Goal: Task Accomplishment & Management: Manage account settings

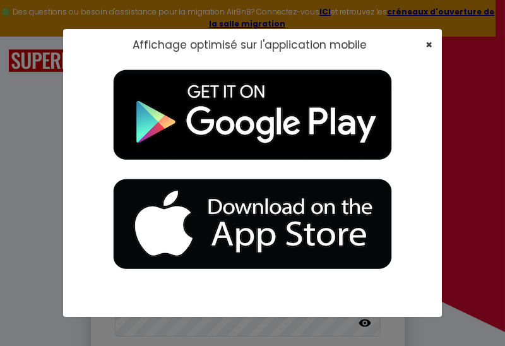
click at [431, 43] on span "×" at bounding box center [428, 45] width 7 height 16
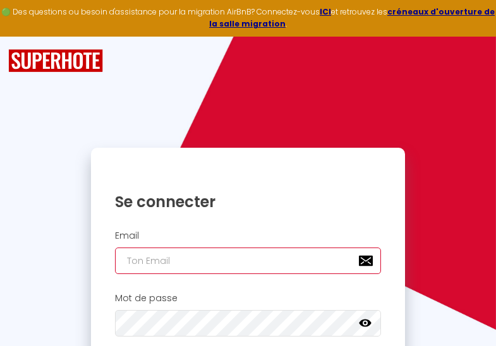
click at [220, 257] on input "email" at bounding box center [248, 260] width 266 height 27
type input "[EMAIL_ADDRESS][DOMAIN_NAME]"
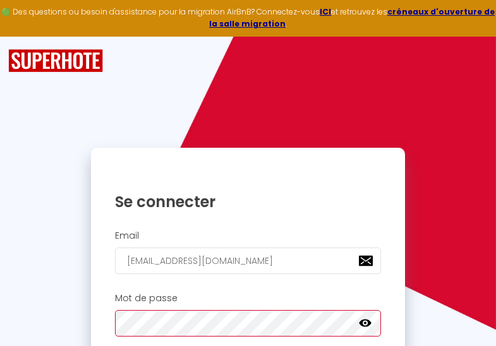
checkbox input "true"
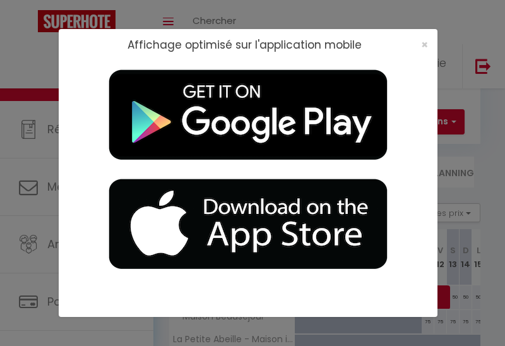
drag, startPoint x: 740, startPoint y: 146, endPoint x: 547, endPoint y: 93, distance: 200.5
click at [504, 146] on div "Affichage optimisé sur l'application mobile ×" at bounding box center [252, 173] width 505 height 346
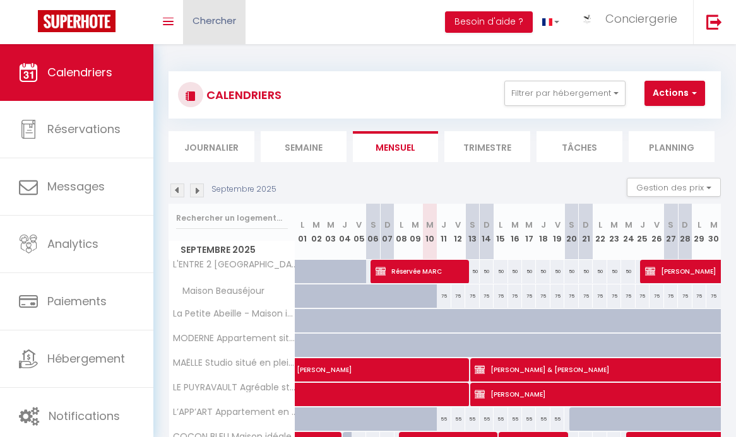
click at [214, 24] on span "Chercher" at bounding box center [215, 20] width 44 height 13
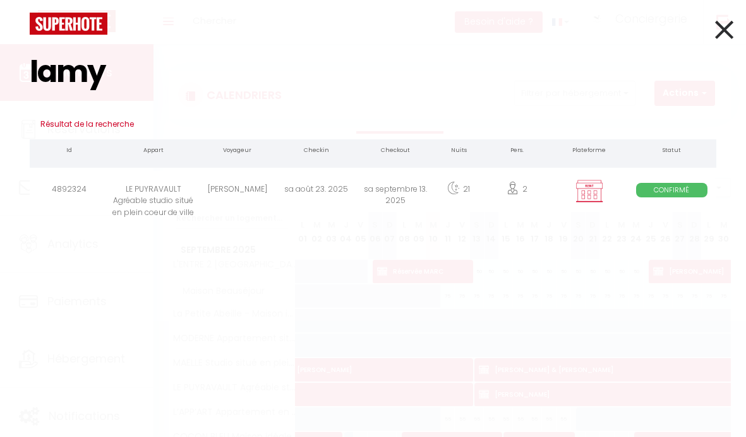
type input "lamy"
click at [283, 177] on div "sa août 23. 2025" at bounding box center [315, 191] width 79 height 41
select select
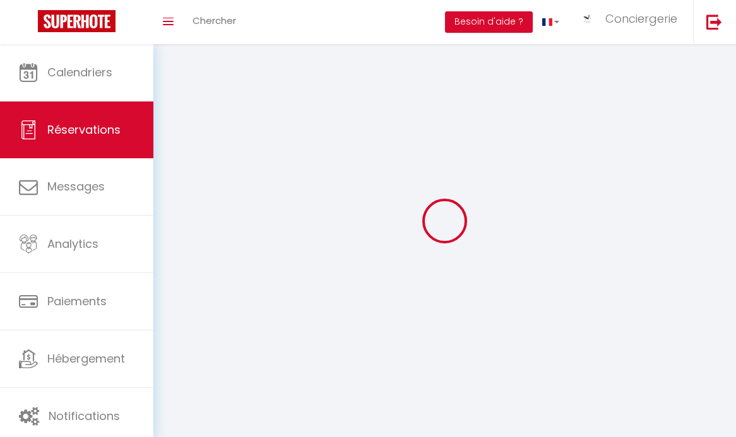
select select
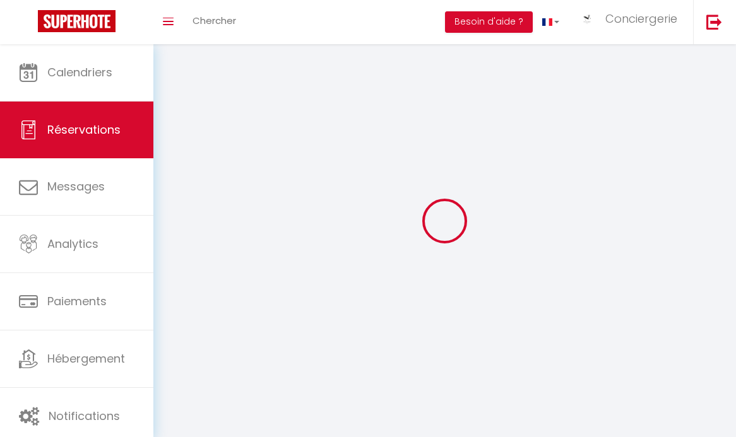
select select
checkbox input "false"
select select
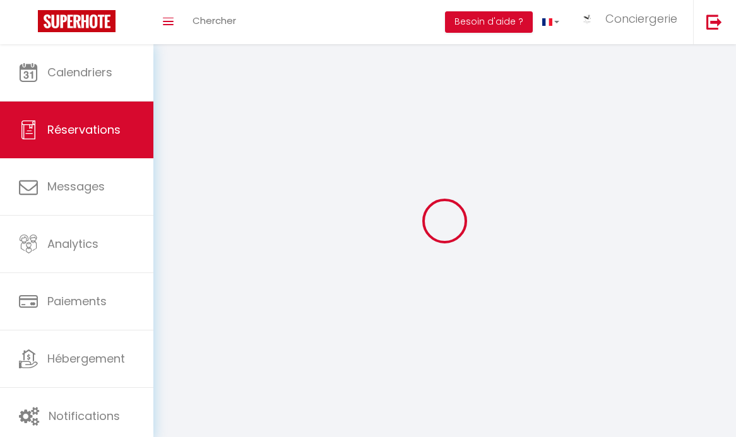
select select
checkbox input "false"
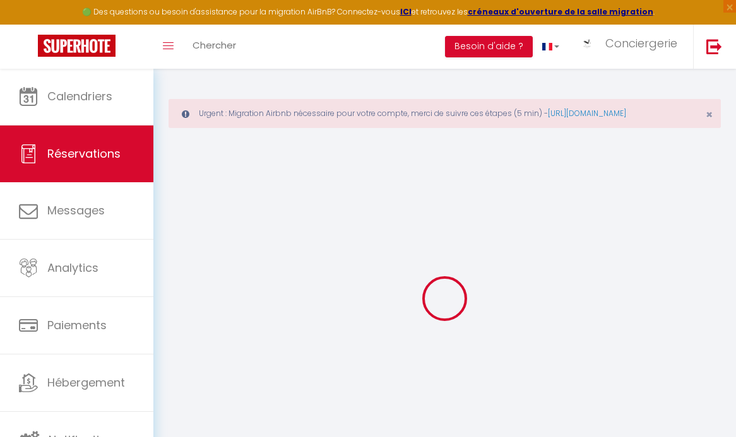
select select
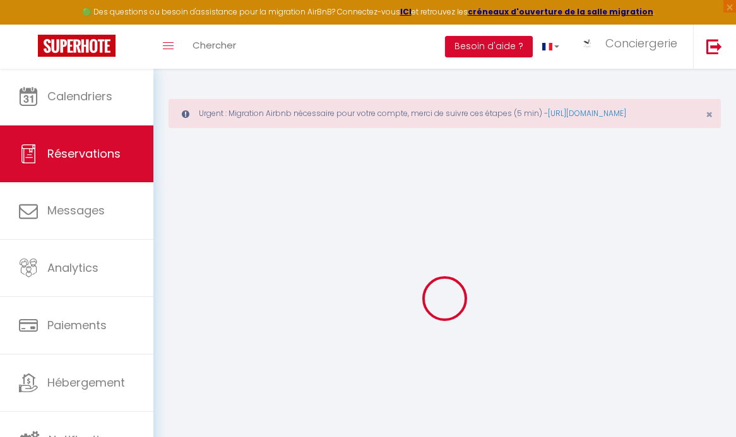
select select
checkbox input "false"
select select
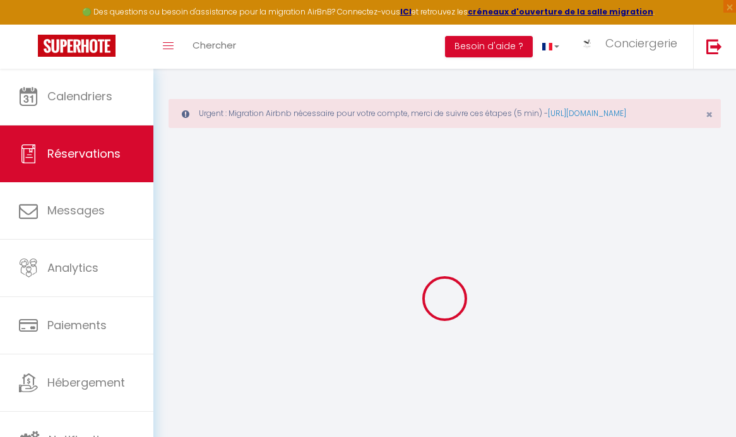
select select
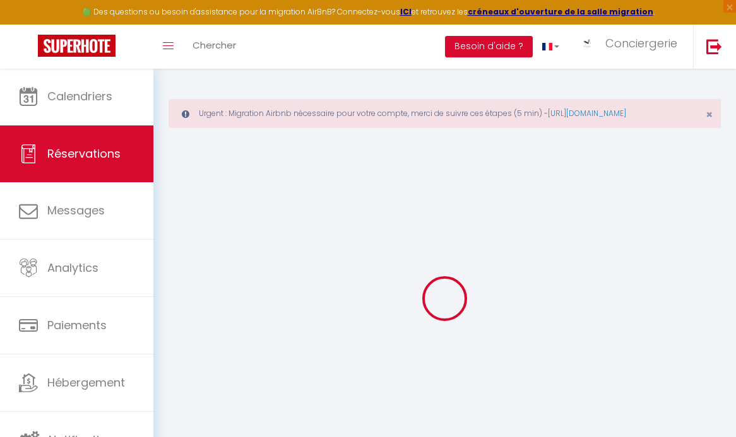
checkbox input "false"
type input "[PERSON_NAME]"
type input "Lamy"
type input "lamy85300@gmail.com"
type input "0614637470"
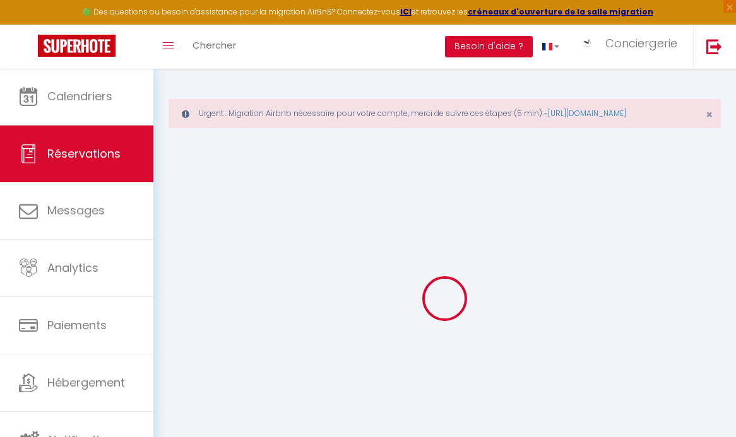
type input "85300"
type input "[STREET_ADDRESS]"
type input "Chalans"
select select "FR"
select select "37782"
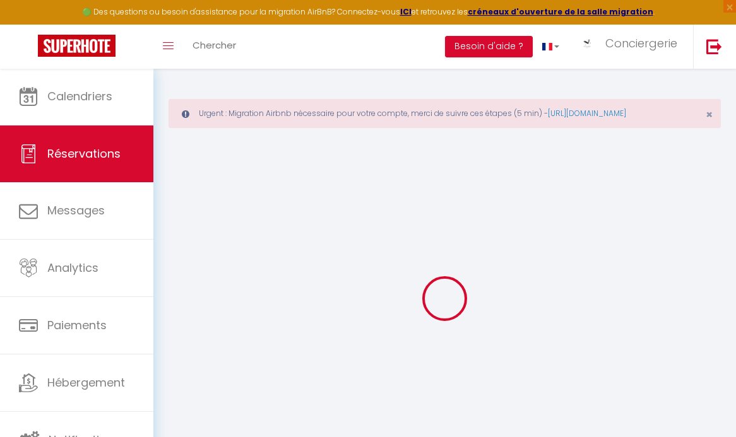
select select "1"
type input "Sam 23 Août 2025"
select select
type input "Sam 13 Septembre 2025"
select select
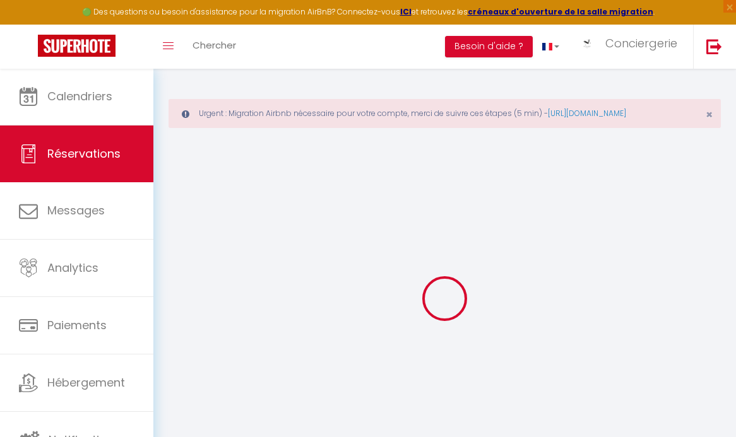
type input "2"
select select "12"
select select
type input "750"
checkbox input "false"
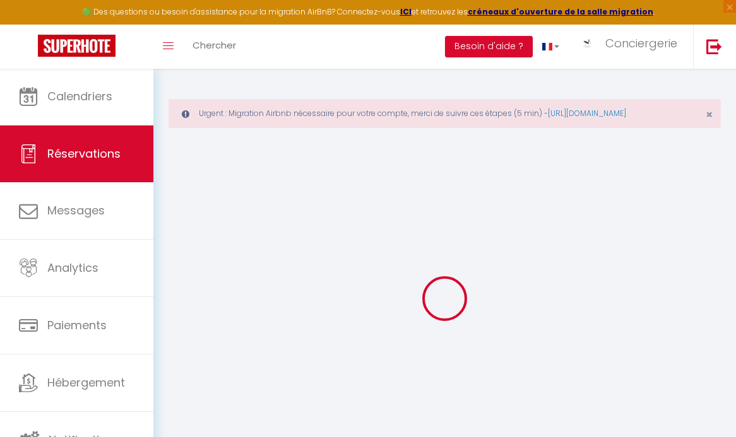
type input "394.95"
type input "47"
type input "0"
select select
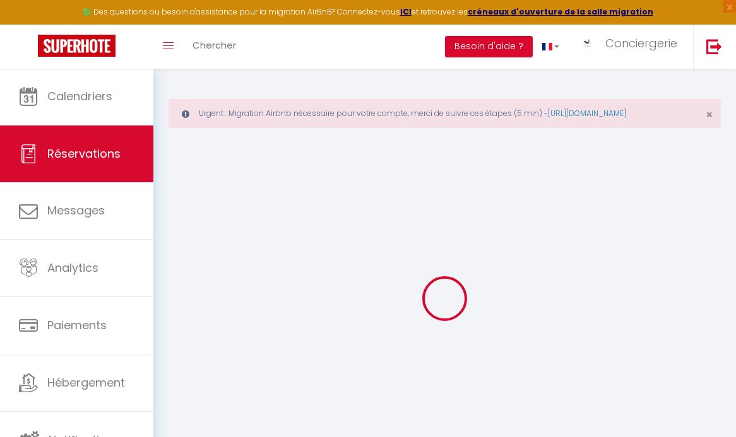
select select
select select "14"
checkbox input "false"
select select
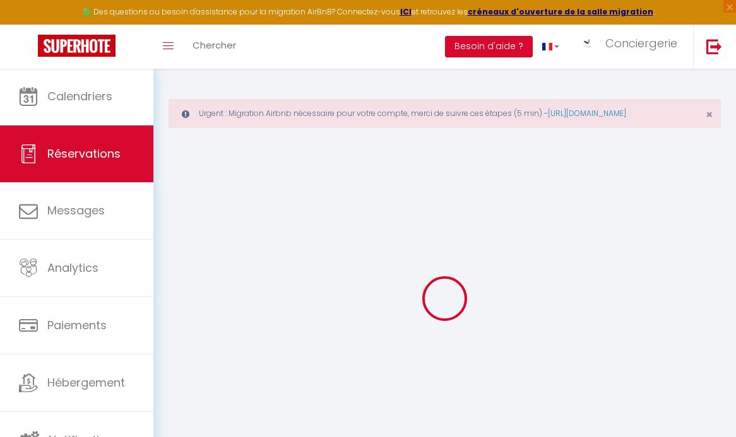
checkbox input "false"
select select
checkbox input "false"
type input "39.9"
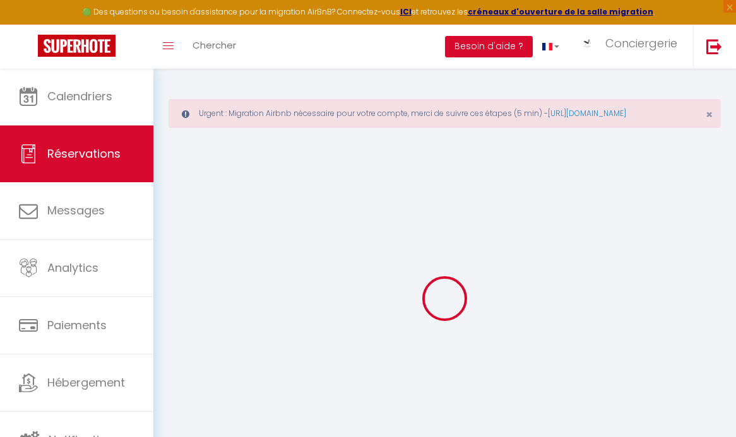
select select
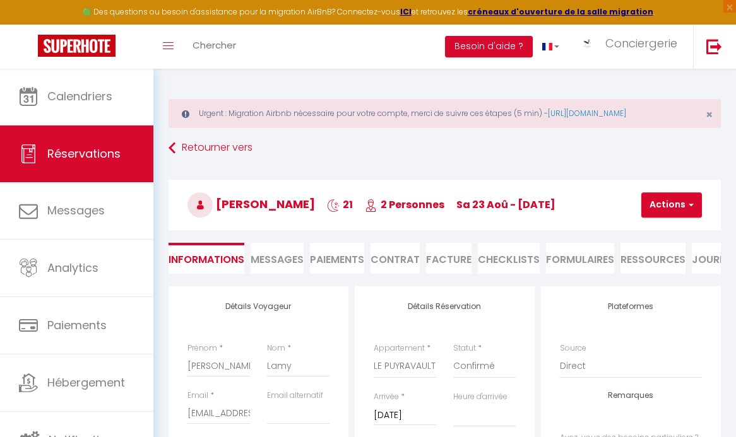
checkbox input "false"
select select
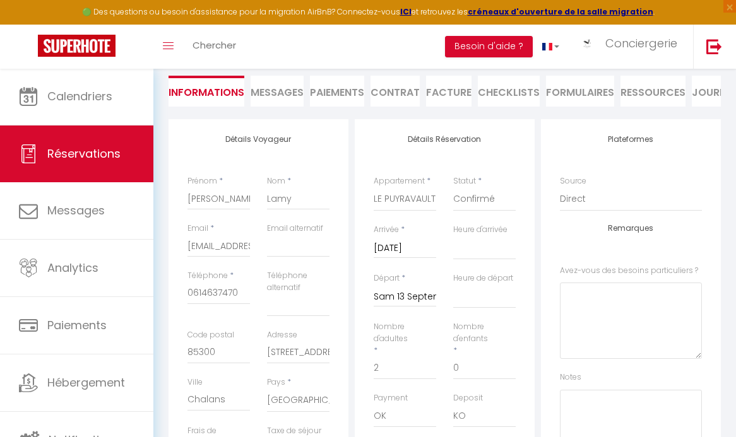
click at [455, 107] on li "Facture" at bounding box center [448, 91] width 45 height 31
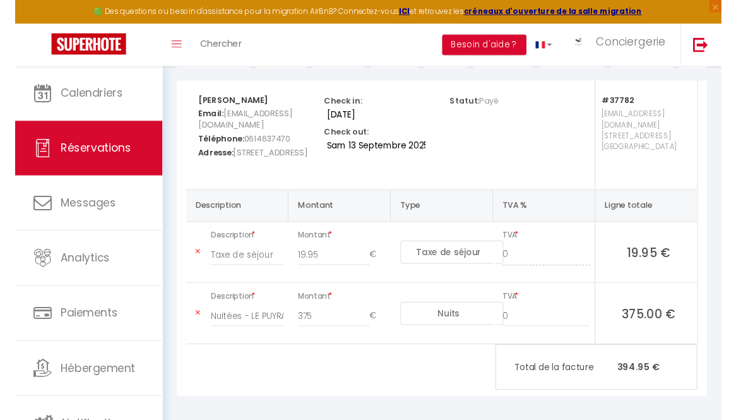
scroll to position [109, 0]
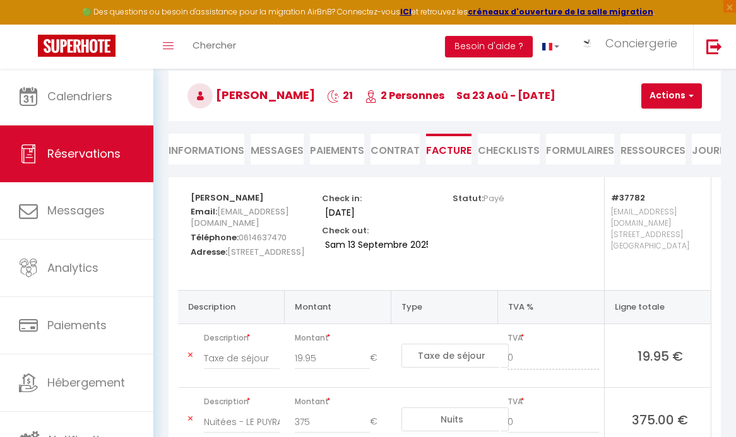
click at [504, 102] on button "Actions" at bounding box center [671, 95] width 61 height 25
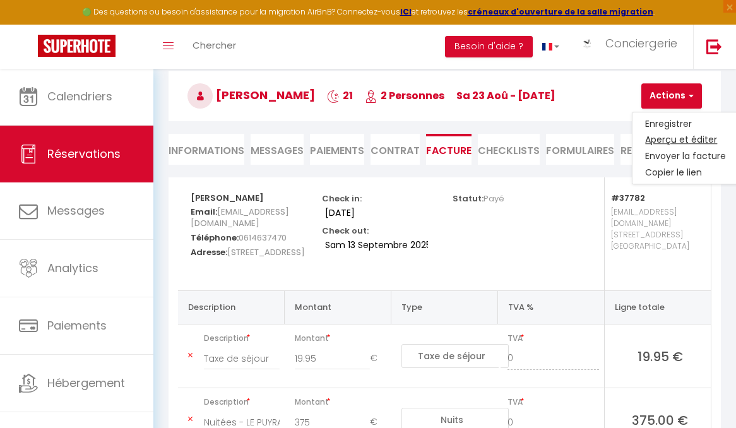
click at [504, 148] on link "Aperçu et éditer" at bounding box center [686, 140] width 106 height 16
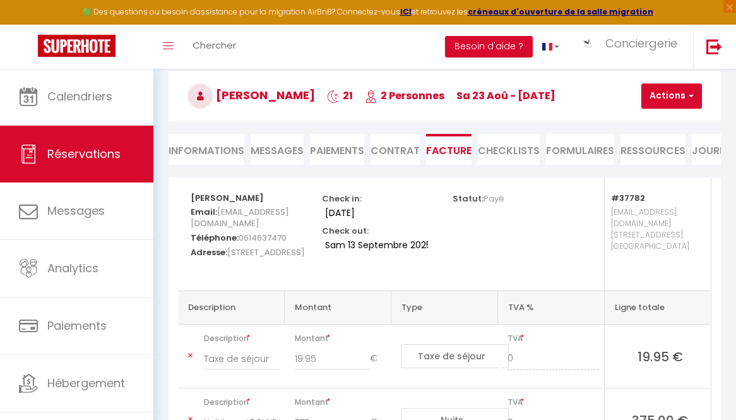
click at [211, 143] on div "Retourner vers Joelle Lamy 21 2 Personnes sa 23 Aoû - sa 13 Sep Actions Enregis…" at bounding box center [444, 103] width 569 height 150
click at [212, 153] on li "Informations" at bounding box center [207, 149] width 76 height 31
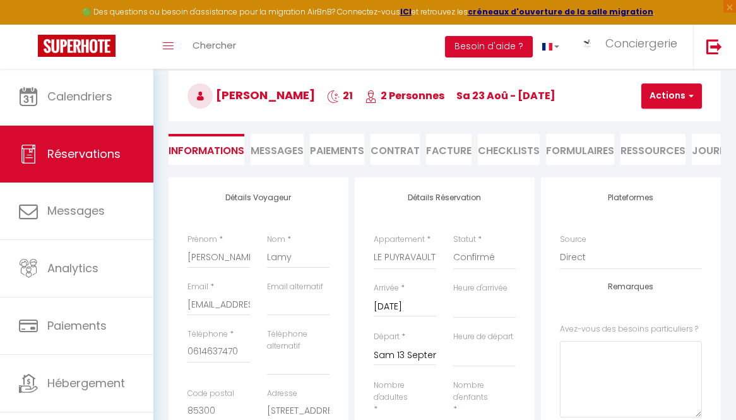
select select
click at [227, 268] on input "[PERSON_NAME]" at bounding box center [218, 257] width 62 height 23
type input "M"
select select
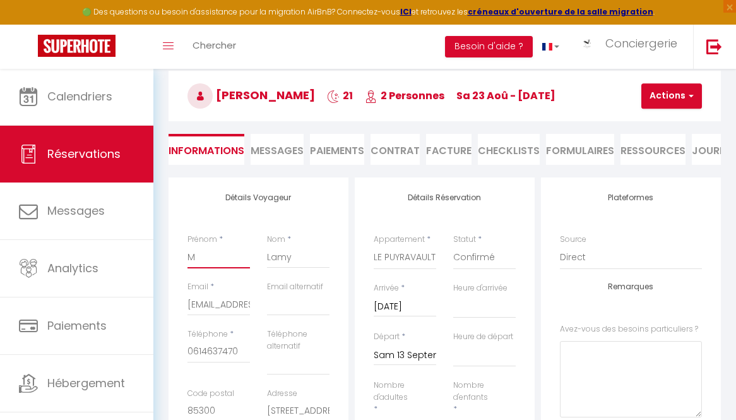
select select
checkbox input "false"
type input "Ma"
select select
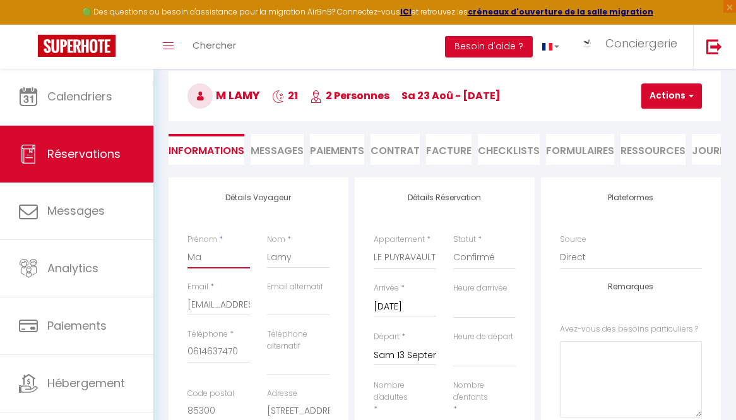
checkbox input "false"
type input "Mad"
select select
checkbox input "false"
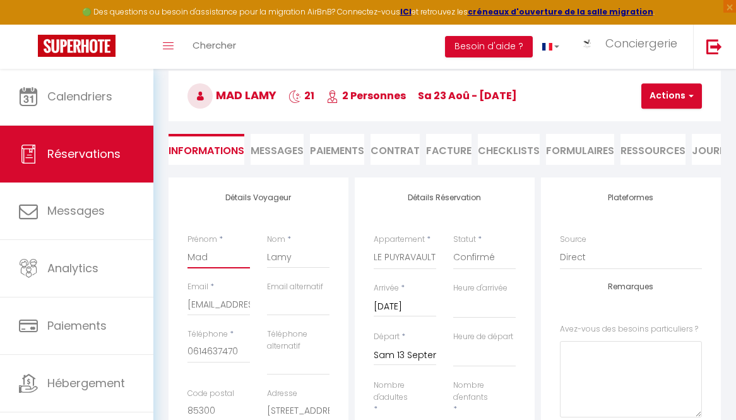
type input "Mada"
select select
checkbox input "false"
type input "Madam"
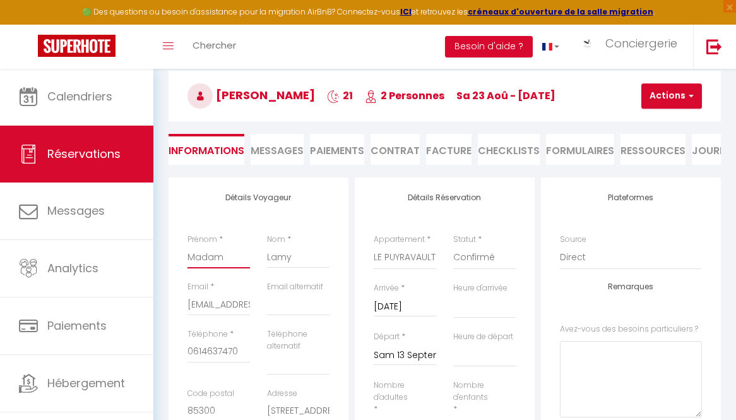
select select
checkbox input "false"
type input "Madame"
select select
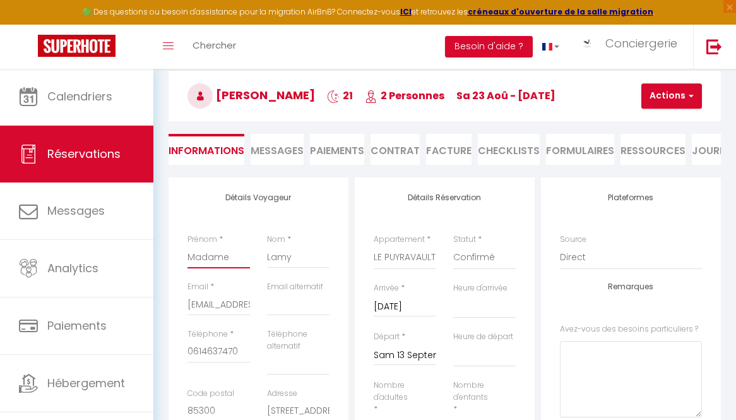
select select
checkbox input "false"
type input "Madame"
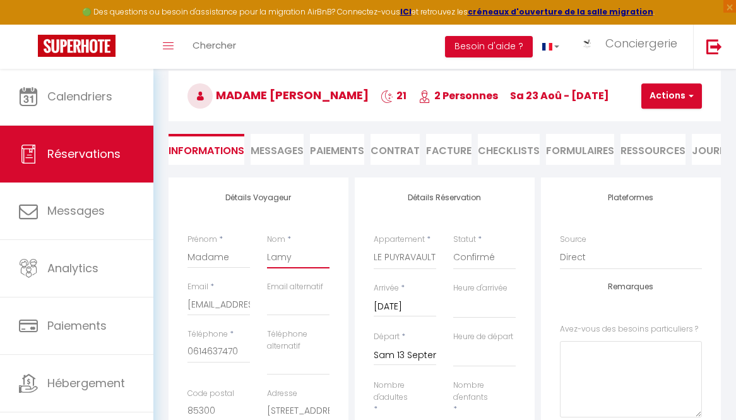
click at [280, 268] on input "Lamy" at bounding box center [298, 257] width 62 height 23
type input "C"
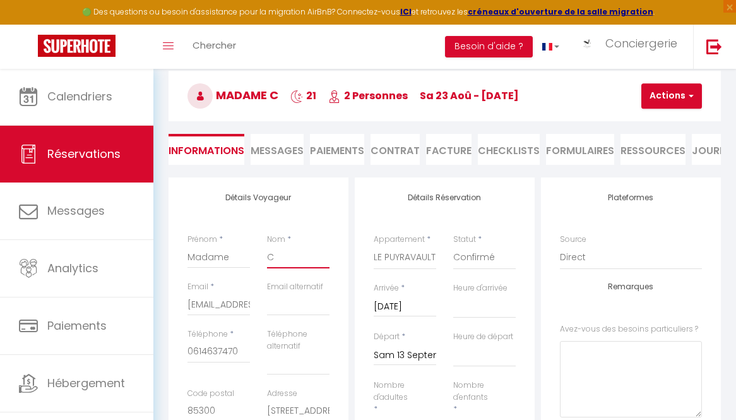
select select
checkbox input "false"
type input "Ch"
select select
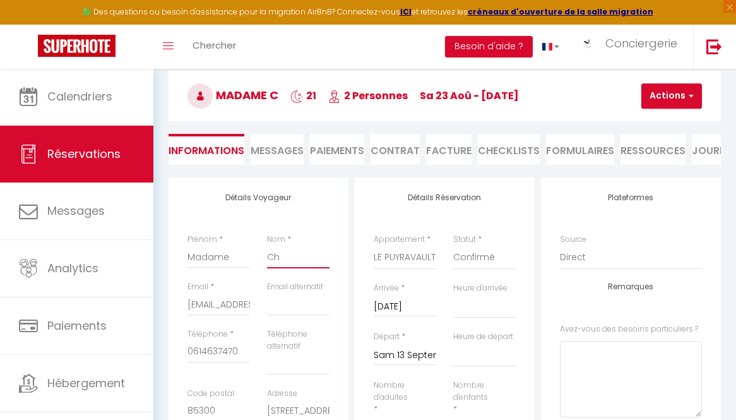
select select
checkbox input "false"
type input "Cha"
select select
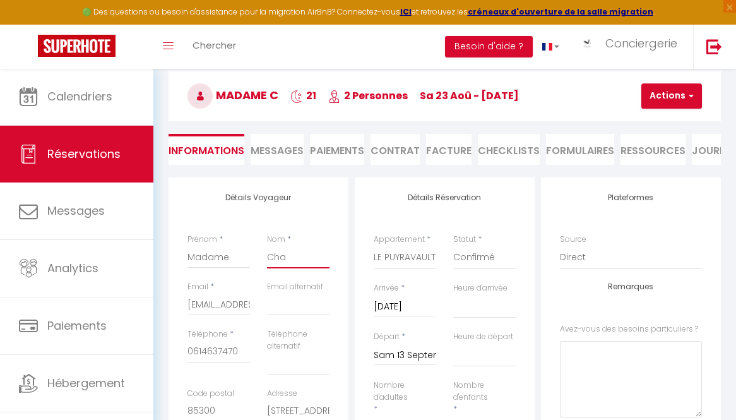
checkbox input "false"
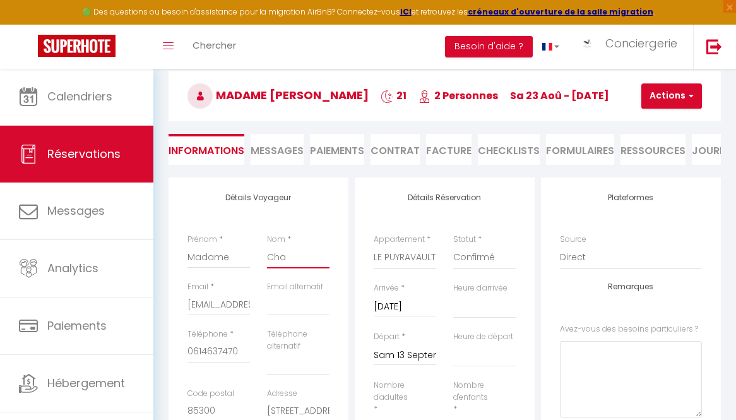
type input "Char"
select select
checkbox input "false"
type input "Chart"
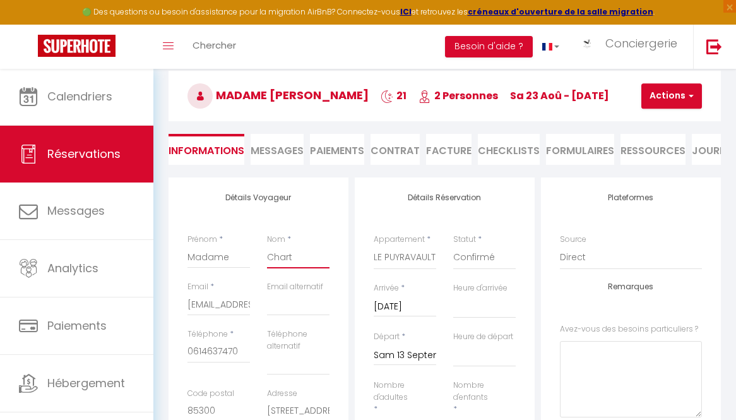
select select
checkbox input "false"
type input "Charto"
select select
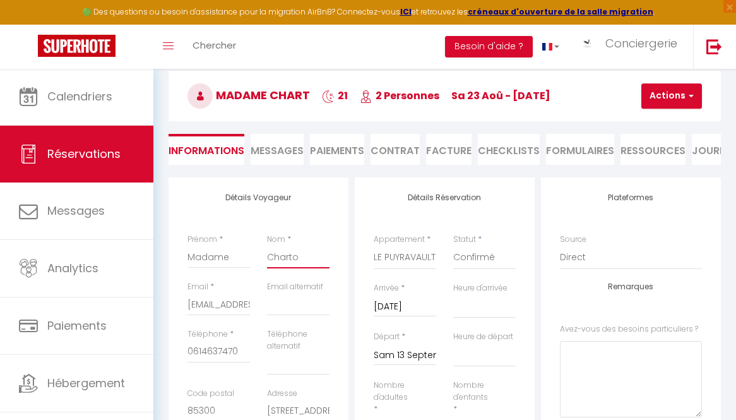
select select
checkbox input "false"
type input "Charton"
select select
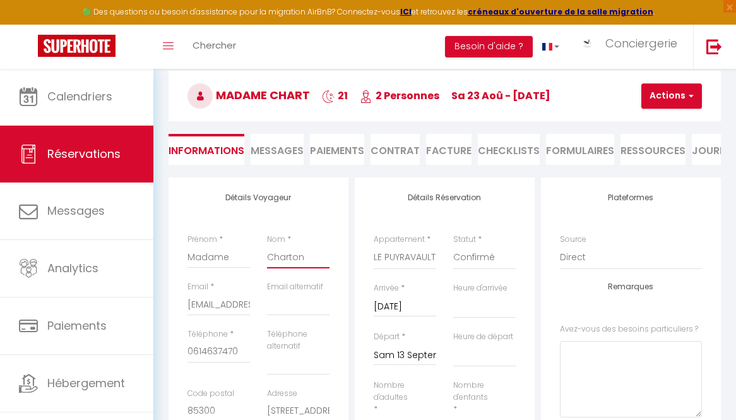
checkbox input "false"
type input "Charton"
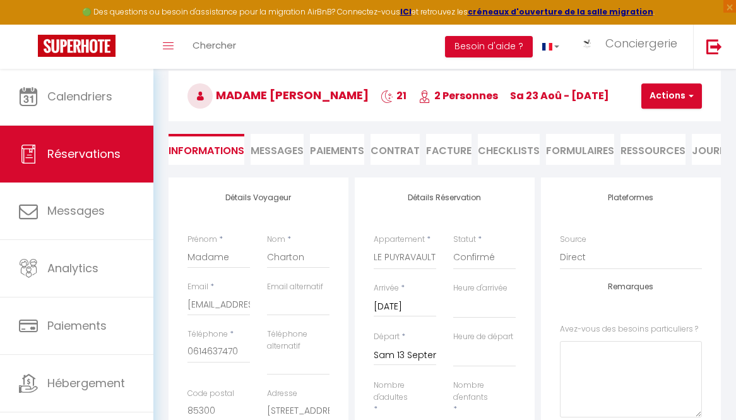
click at [504, 109] on button "Actions" at bounding box center [671, 95] width 61 height 25
click at [504, 132] on link "Enregistrer" at bounding box center [683, 124] width 100 height 16
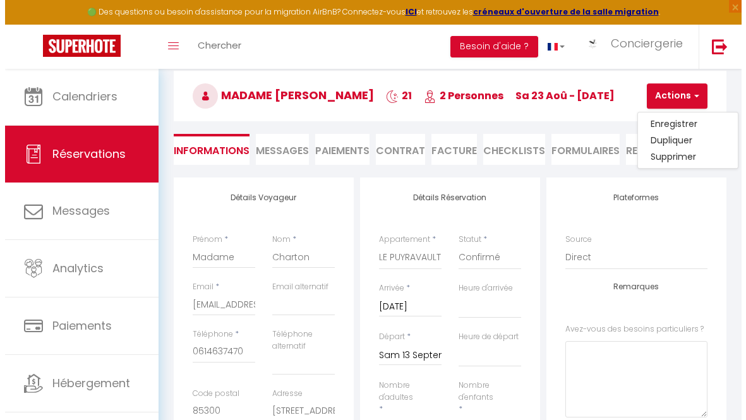
scroll to position [68, 0]
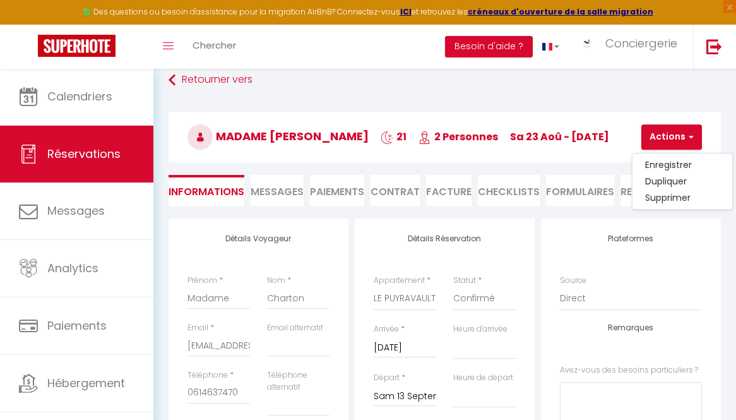
select select "not_cancelled"
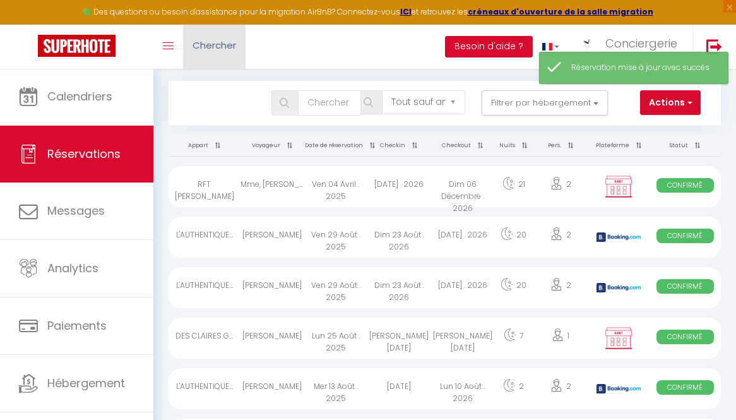
click at [221, 52] on link "Chercher" at bounding box center [214, 47] width 62 height 44
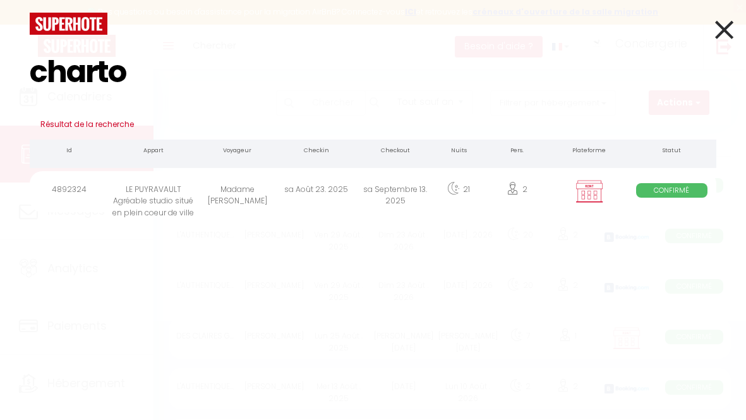
type input "charto"
click at [217, 199] on div "Madame Charton" at bounding box center [237, 191] width 79 height 41
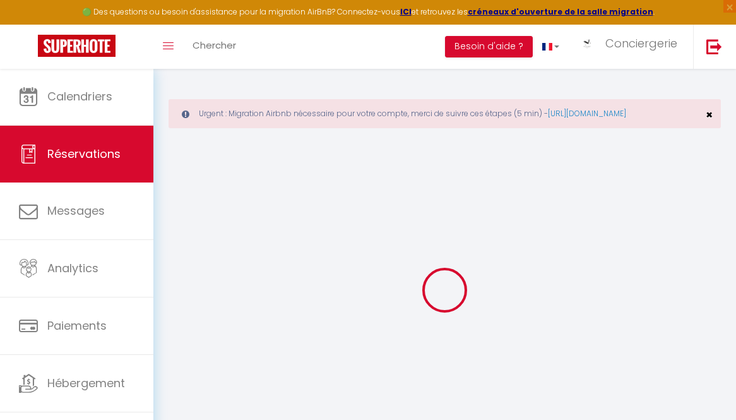
click at [504, 122] on span "×" at bounding box center [709, 115] width 7 height 16
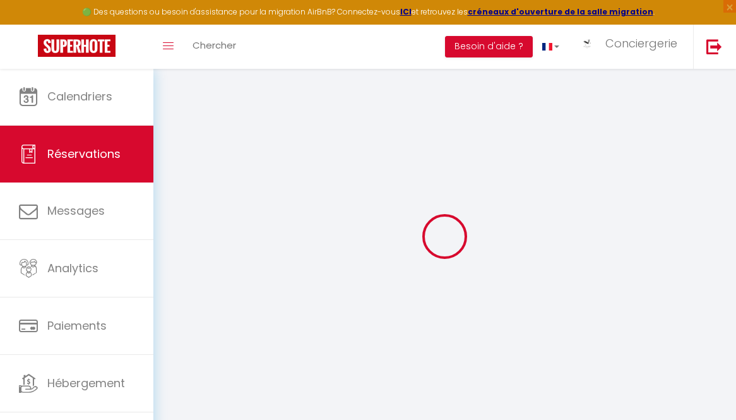
select select
checkbox input "false"
select select
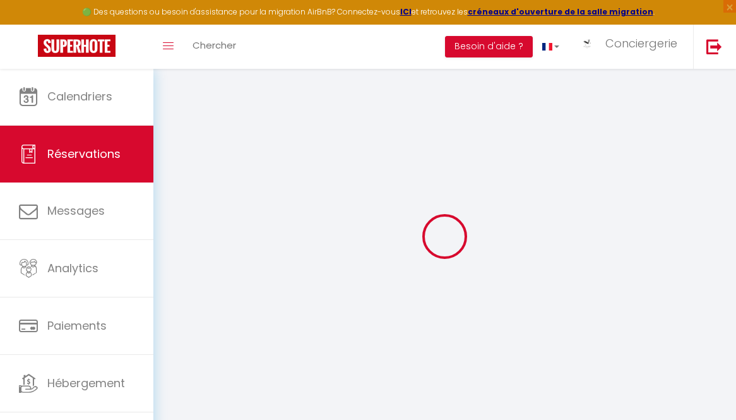
checkbox input "false"
select select
checkbox input "false"
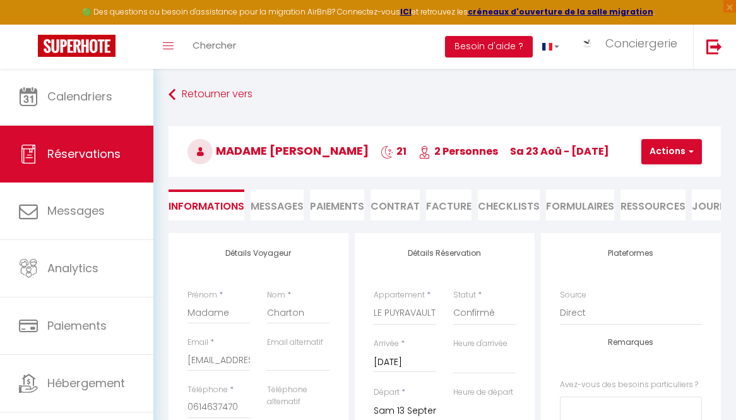
type input "39.9"
select select
checkbox input "false"
select select
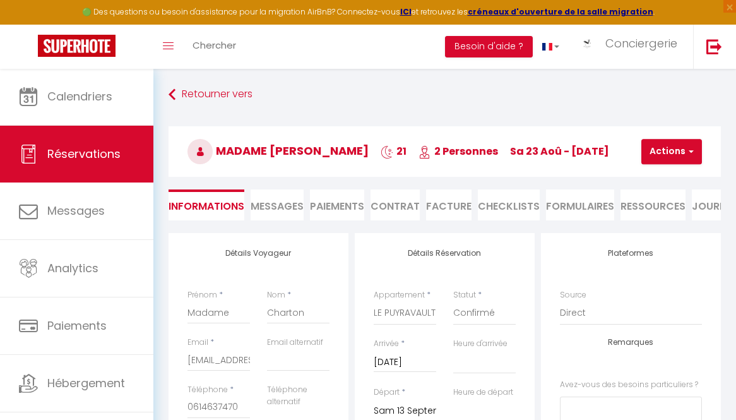
select select
click at [441, 205] on li "Facture" at bounding box center [448, 204] width 45 height 31
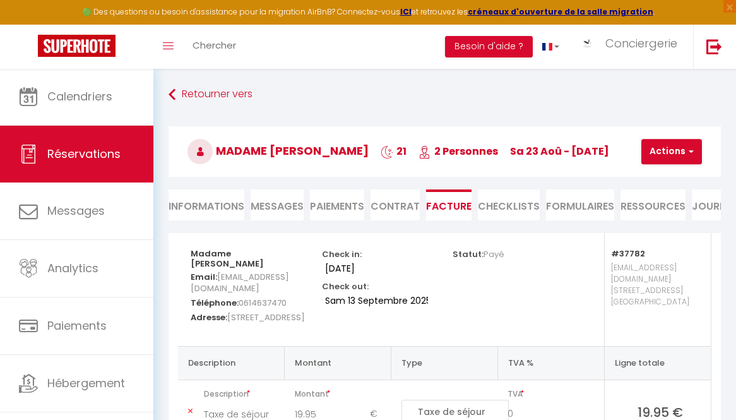
click at [504, 148] on button "Actions" at bounding box center [671, 151] width 61 height 25
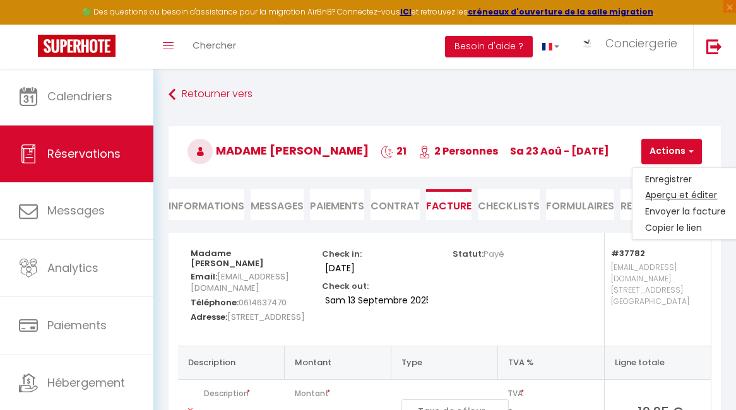
click at [504, 193] on link "Aperçu et éditer" at bounding box center [686, 195] width 106 height 16
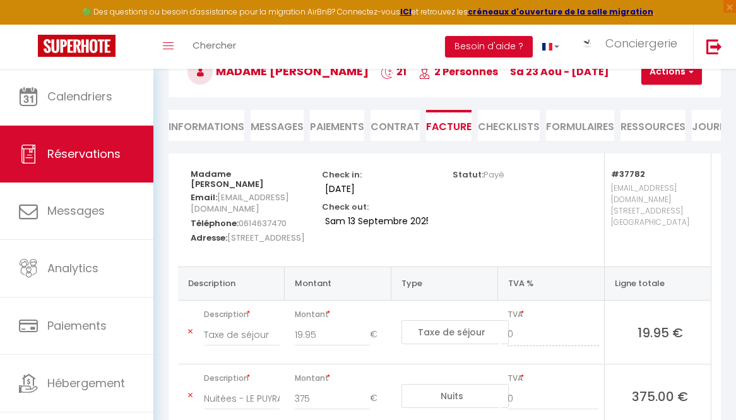
scroll to position [3, 0]
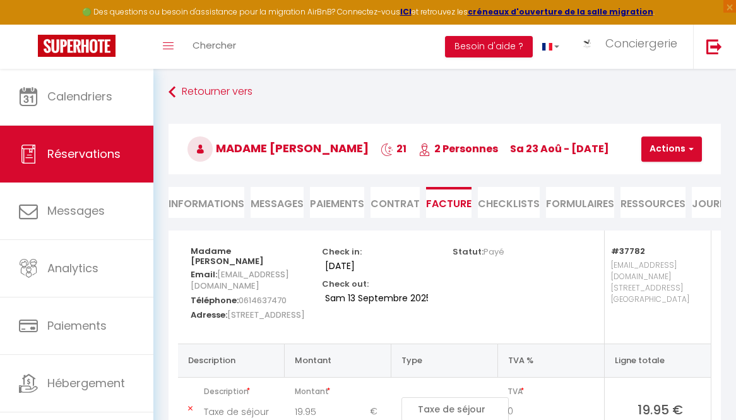
click at [201, 208] on li "Informations" at bounding box center [207, 202] width 76 height 31
select select
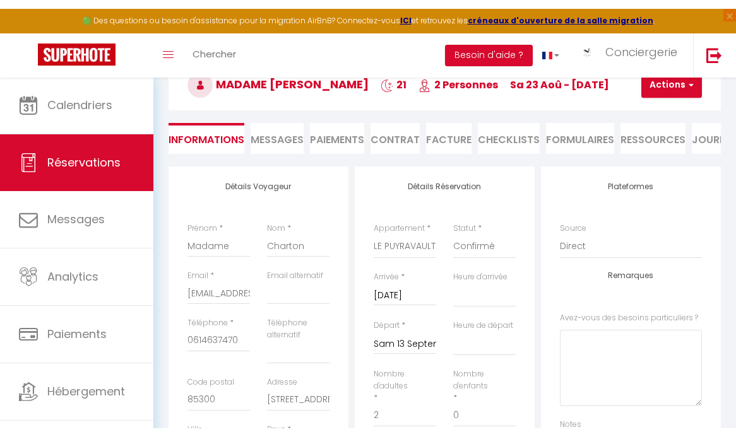
scroll to position [102, 0]
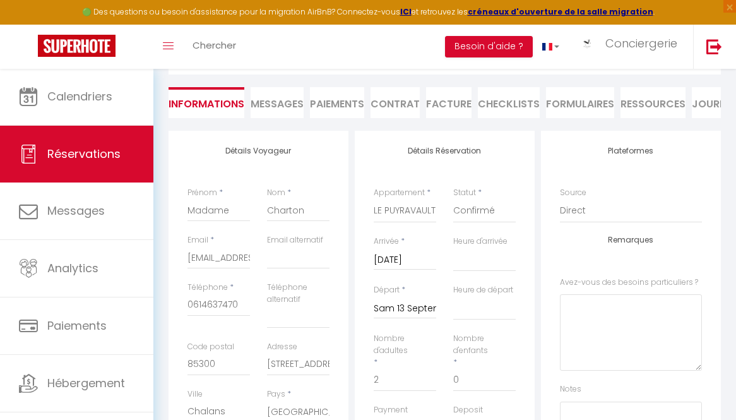
click at [444, 99] on li "Facture" at bounding box center [448, 102] width 45 height 31
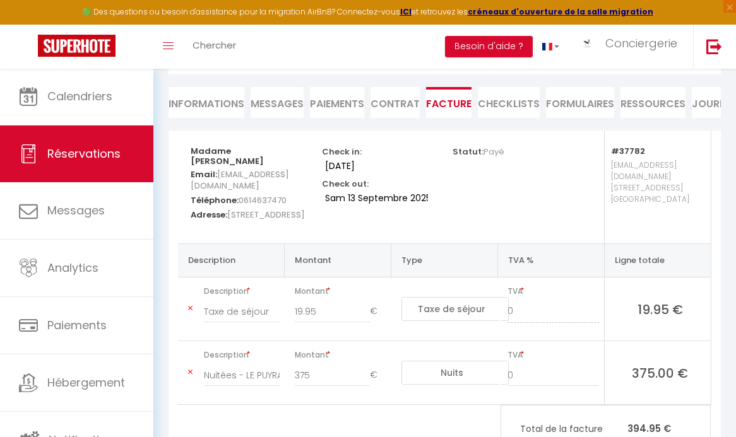
click at [215, 100] on li "Informations" at bounding box center [207, 102] width 76 height 31
select select
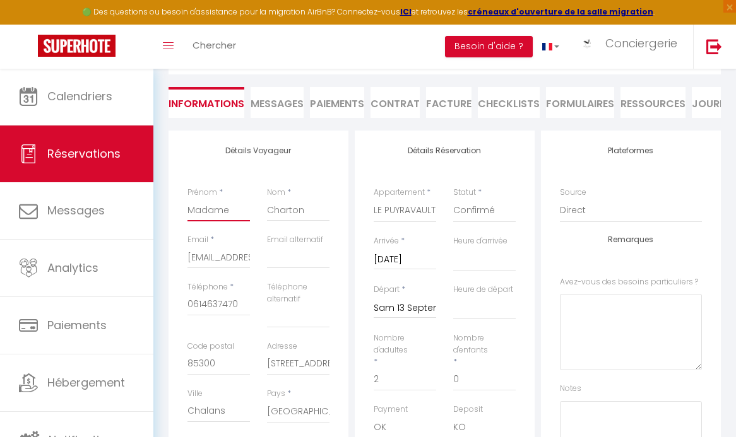
click at [227, 217] on input "Madame" at bounding box center [218, 210] width 62 height 23
type input "J"
select select
checkbox input "false"
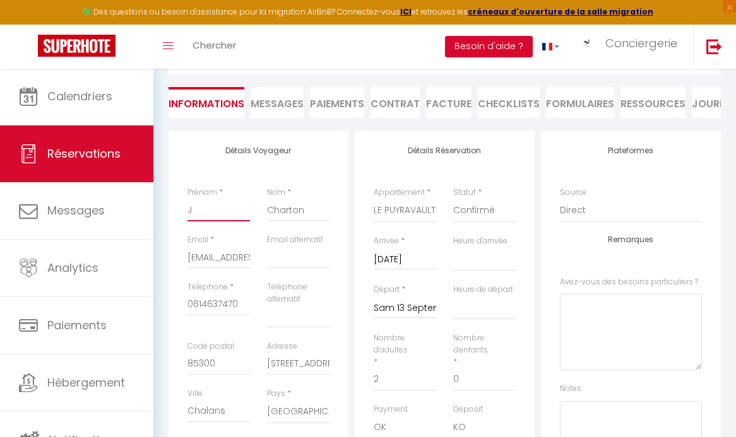
type input "Jo"
select select
checkbox input "false"
type input "Joe"
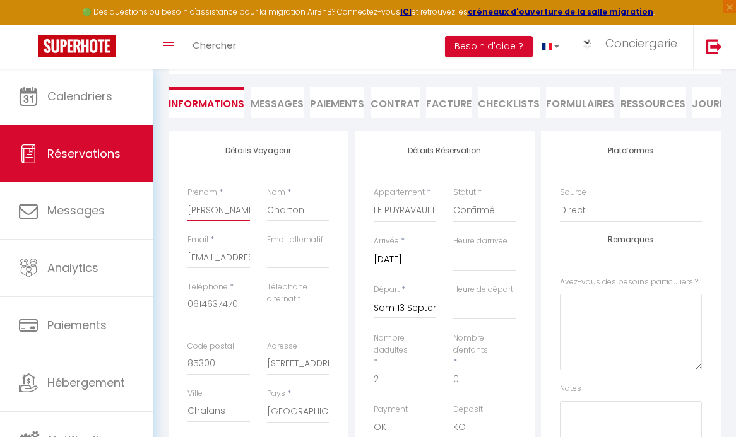
select select
checkbox input "false"
type input "Joel"
select select
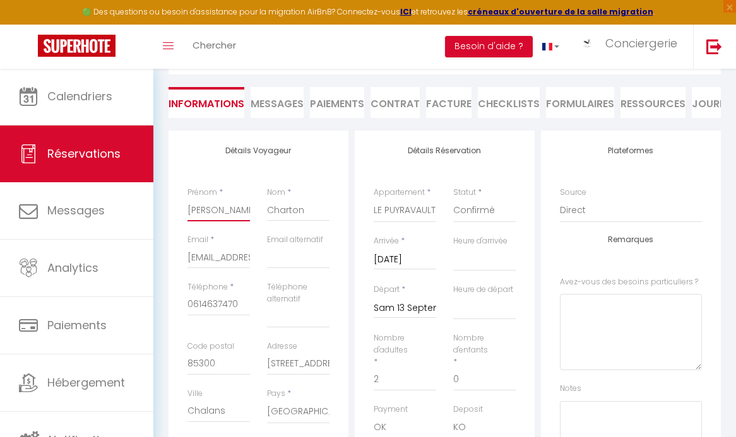
select select
checkbox input "false"
type input "Joell"
select select
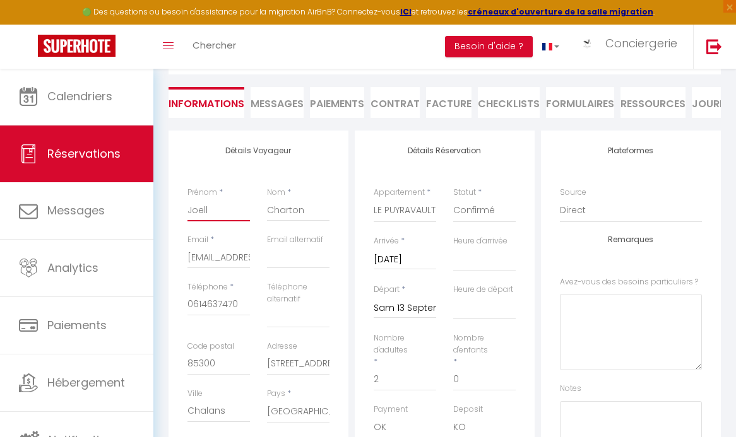
checkbox input "false"
type input "[PERSON_NAME]"
select select
checkbox input "false"
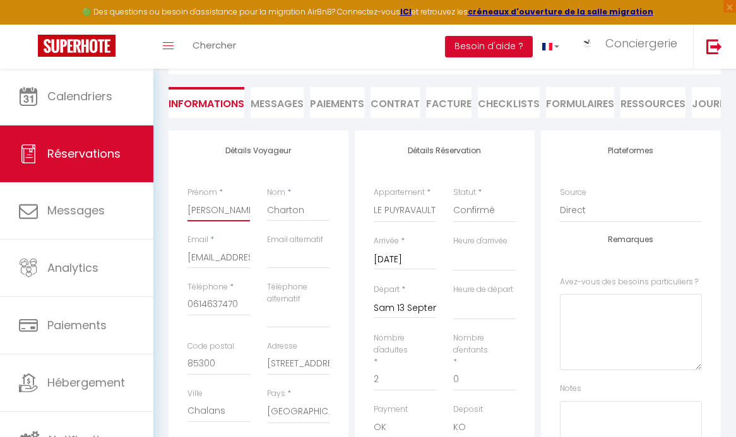
type input "[PERSON_NAME]"
click at [274, 215] on input "Charton" at bounding box center [298, 210] width 62 height 23
type input "L"
select select
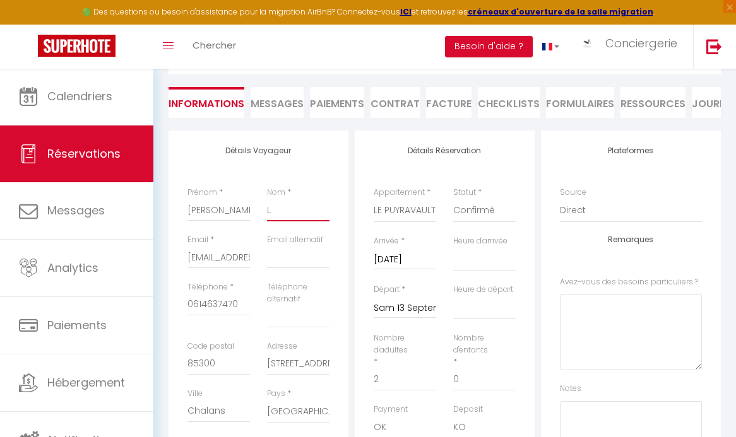
checkbox input "false"
type input "La"
select select
checkbox input "false"
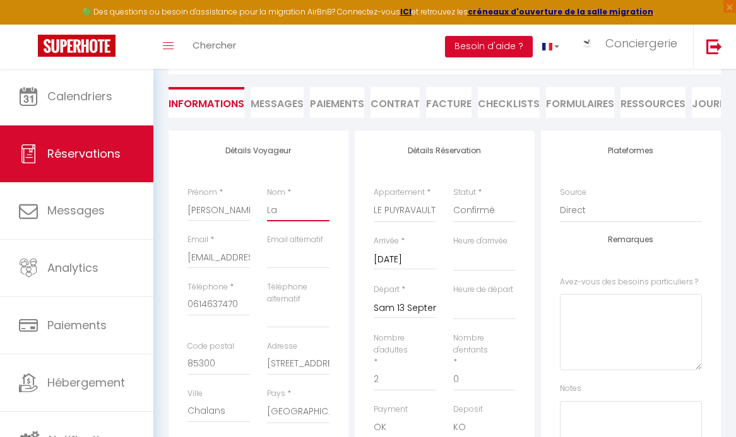
type input "Lam"
select select
checkbox input "false"
type input "Lamy"
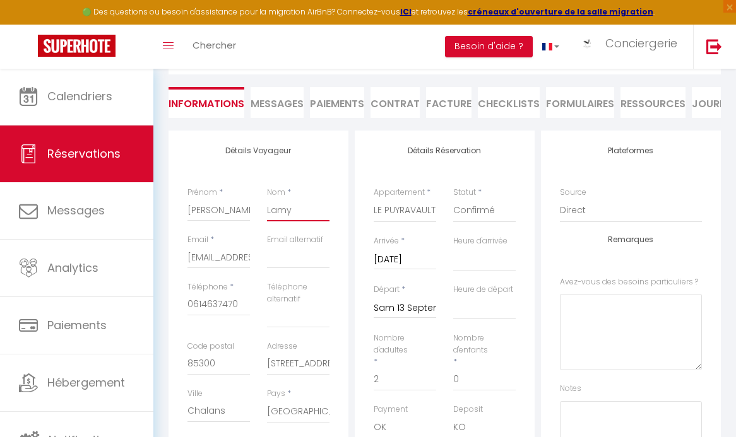
select select
checkbox input "false"
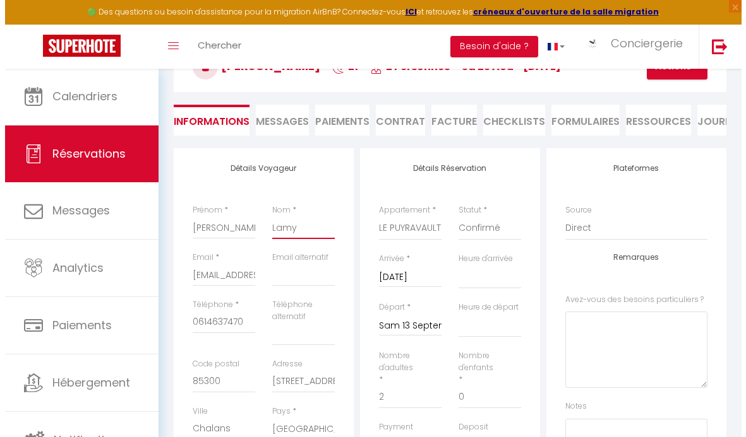
scroll to position [45, 0]
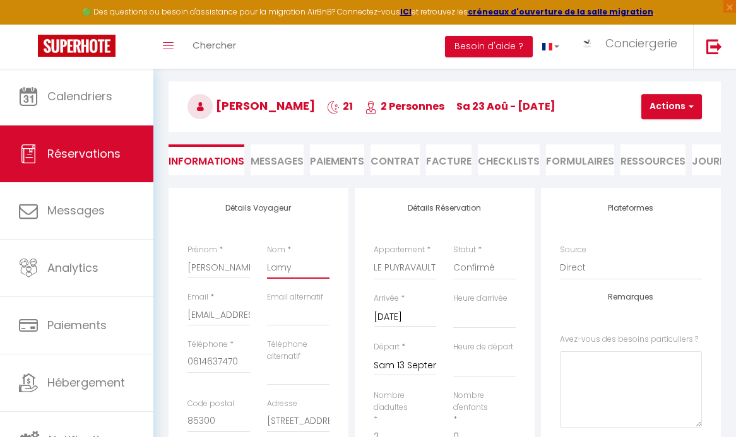
type input "Lamy"
click at [504, 110] on button "Actions" at bounding box center [671, 106] width 61 height 25
click at [504, 131] on link "Enregistrer" at bounding box center [683, 134] width 100 height 16
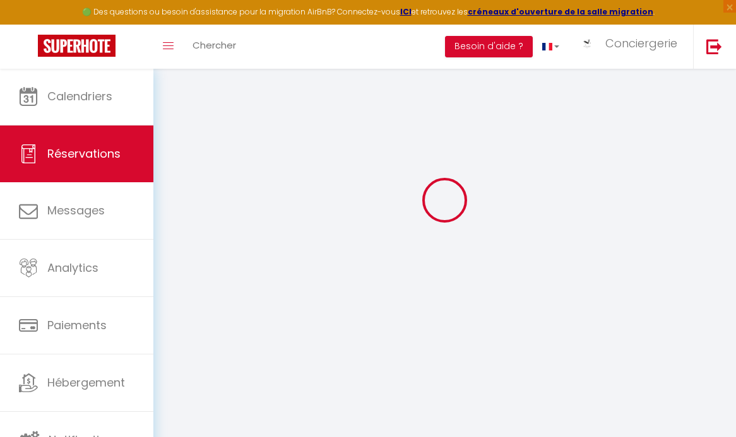
select select "not_cancelled"
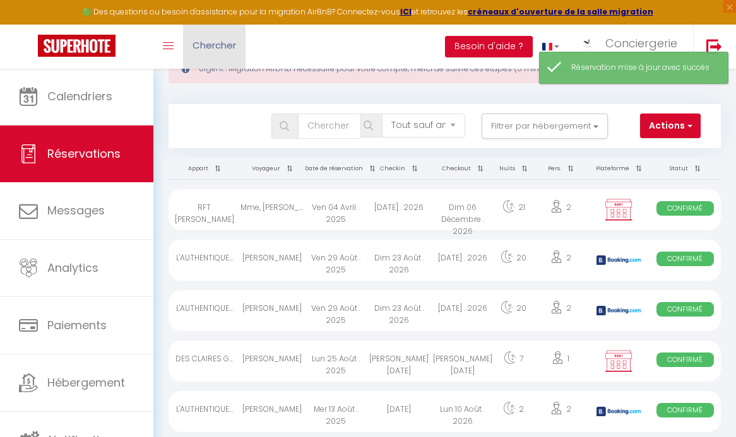
click at [244, 45] on link "Chercher" at bounding box center [214, 47] width 62 height 44
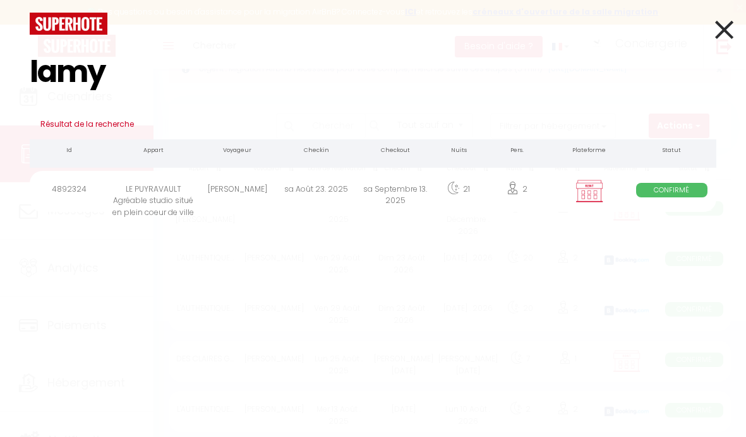
type input "lamy"
click at [276, 198] on div "Joelle Lamy" at bounding box center [237, 191] width 79 height 41
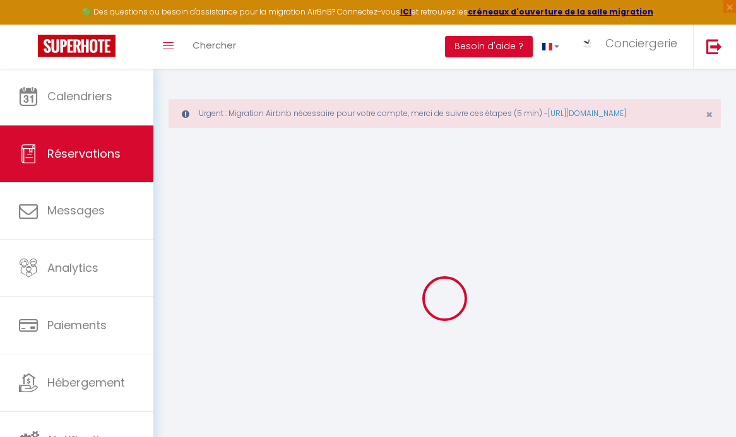
select select
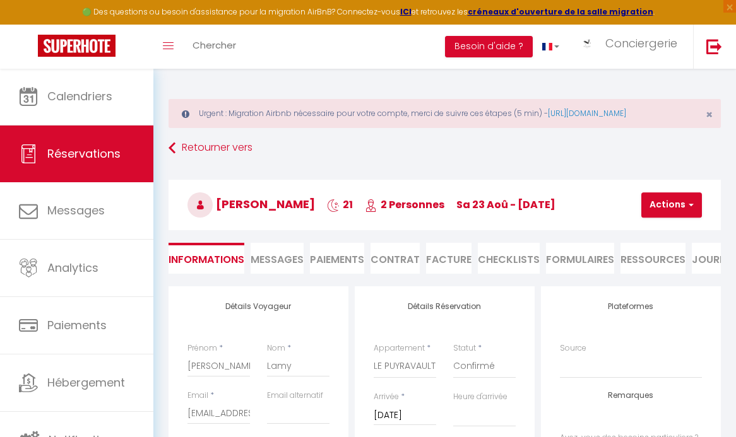
click at [471, 268] on li "Facture" at bounding box center [448, 258] width 45 height 31
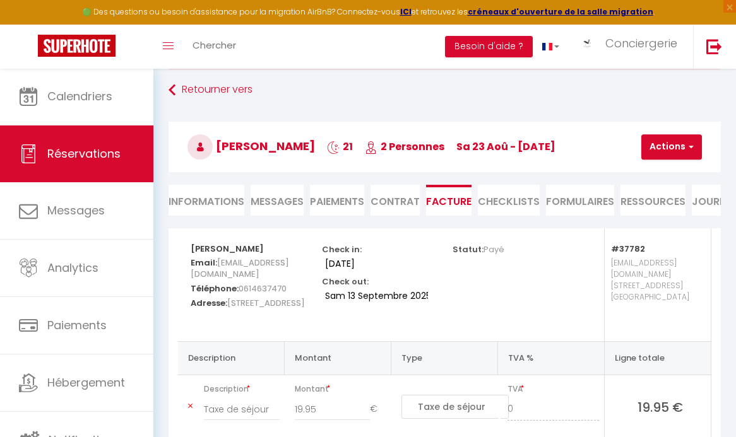
scroll to position [186, 0]
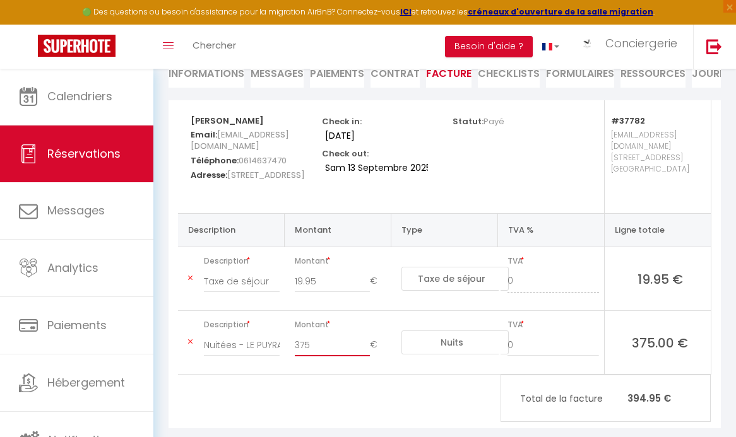
click at [336, 345] on input "375" at bounding box center [332, 345] width 75 height 23
click at [313, 293] on input "19.95" at bounding box center [332, 281] width 75 height 23
click at [314, 293] on input "19.95" at bounding box center [332, 281] width 75 height 23
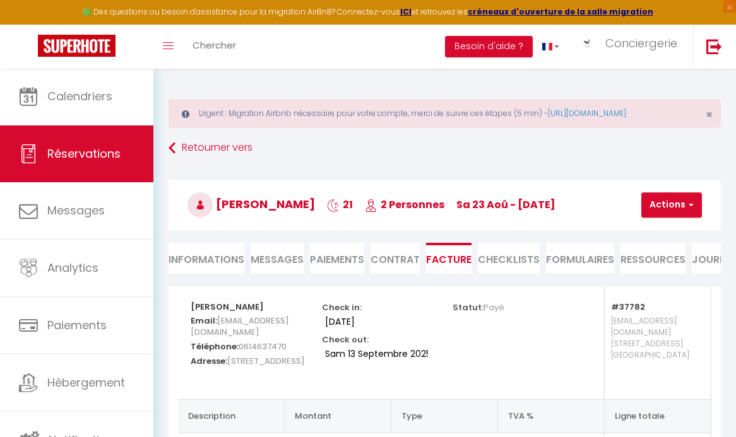
click at [504, 218] on button "Actions" at bounding box center [671, 205] width 61 height 25
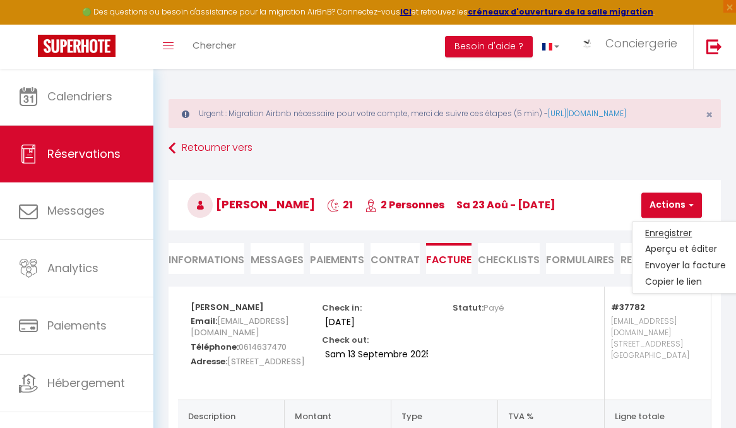
click at [504, 241] on link "Enregistrer" at bounding box center [686, 233] width 106 height 16
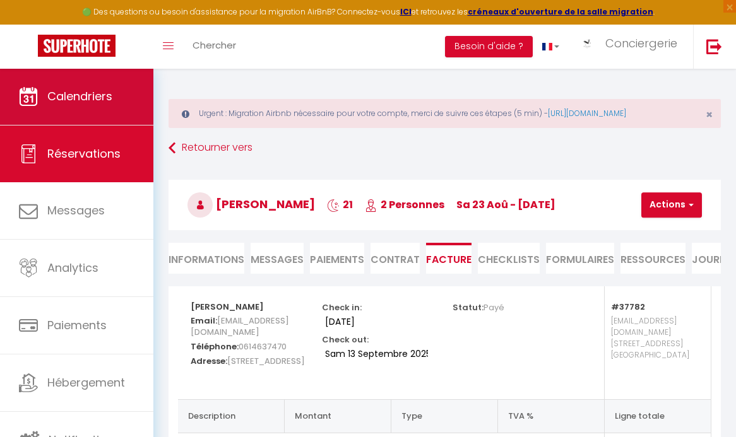
click at [102, 88] on span "Calendriers" at bounding box center [79, 96] width 65 height 16
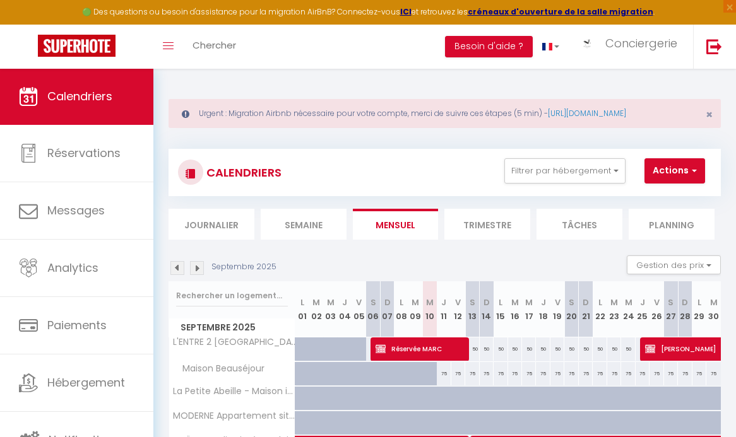
click at [303, 231] on li "Semaine" at bounding box center [304, 224] width 86 height 31
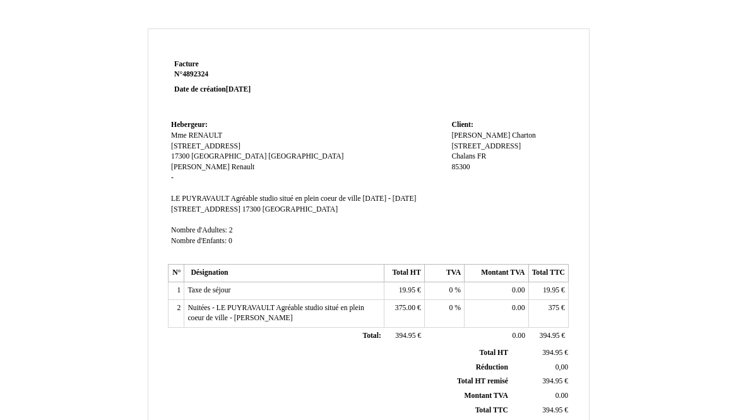
click at [461, 134] on span "[PERSON_NAME]" at bounding box center [480, 135] width 59 height 8
type input "J"
type input "Madame"
click at [538, 196] on td "Client: Client: Joelle Joelle Charton Charton 69 rue de la Rive 69 rue de la Ri…" at bounding box center [508, 189] width 120 height 144
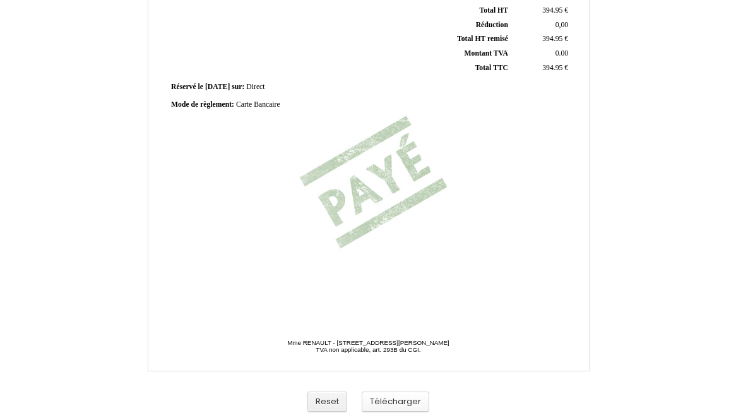
click at [396, 405] on button "Télécharger" at bounding box center [396, 401] width 68 height 21
